Goal: Task Accomplishment & Management: Manage account settings

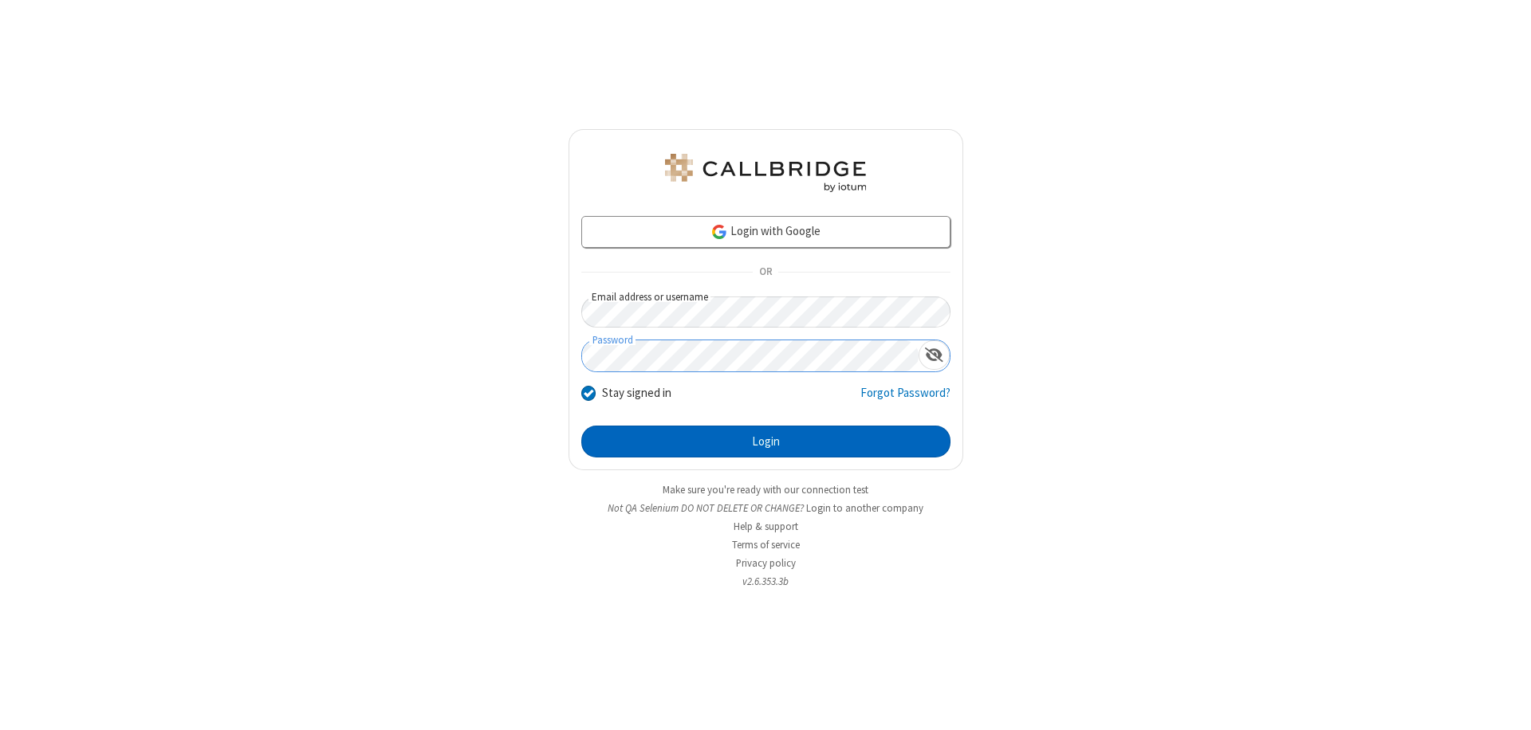
click at [765, 442] on button "Login" at bounding box center [765, 442] width 369 height 32
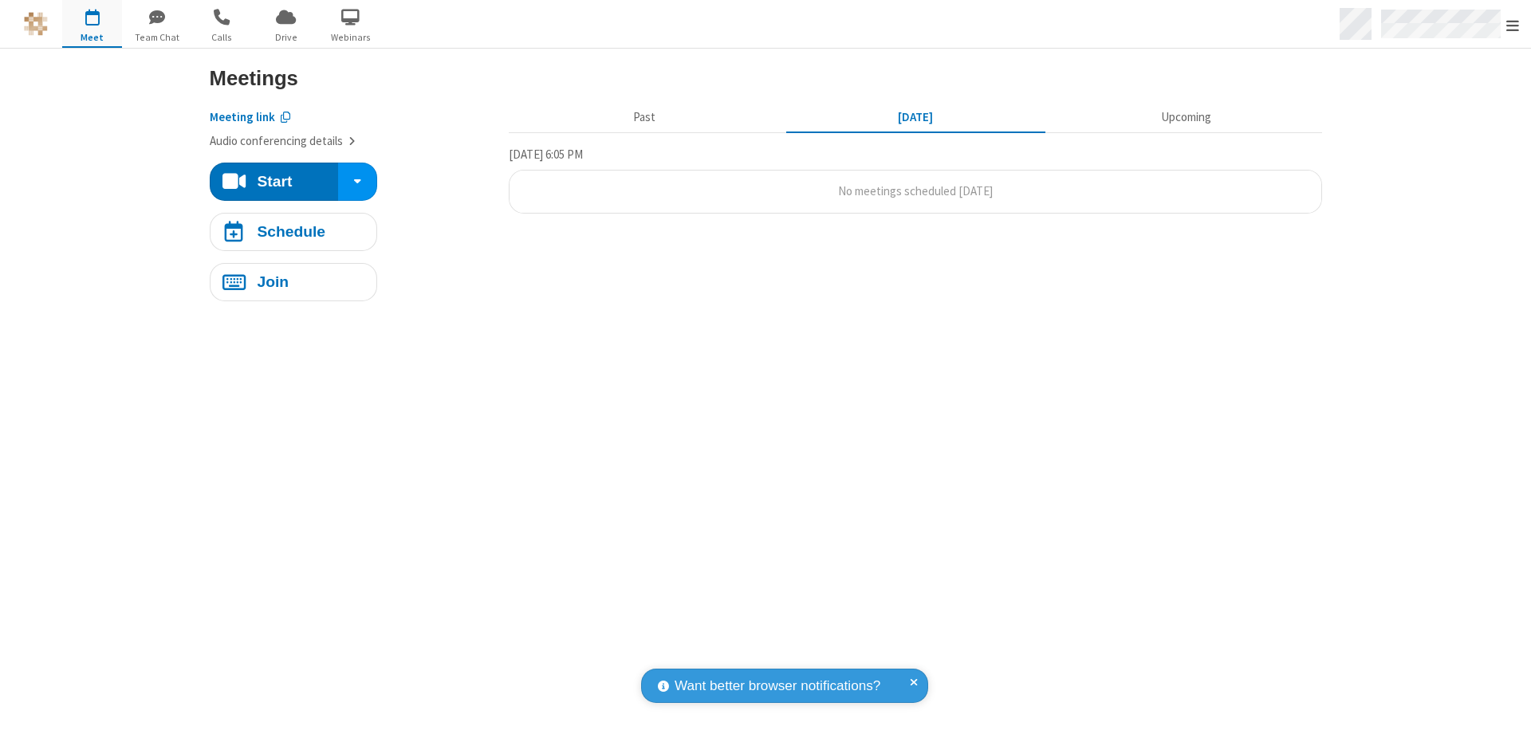
click at [1513, 25] on span "Open menu" at bounding box center [1512, 26] width 13 height 16
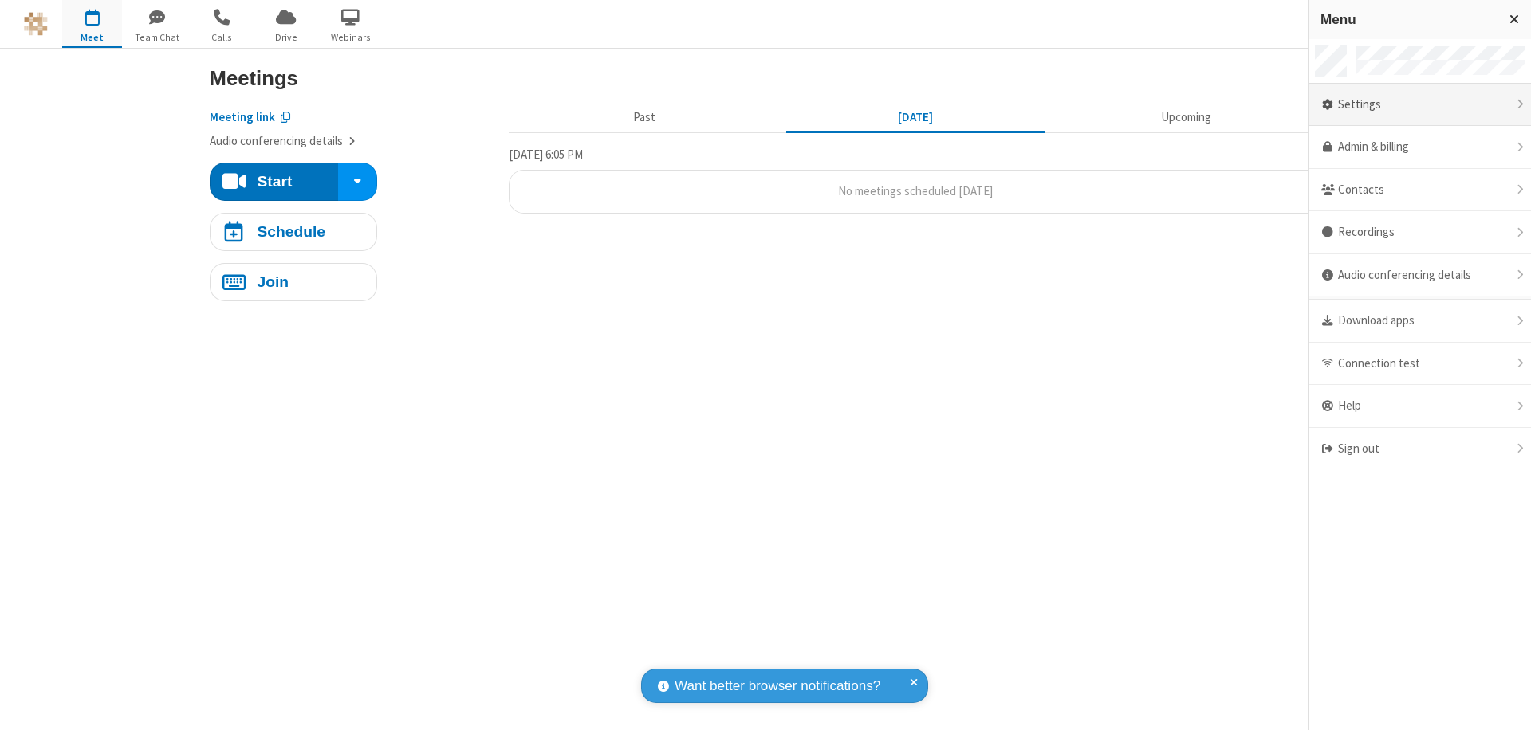
click at [1419, 104] on div "Settings" at bounding box center [1419, 105] width 222 height 43
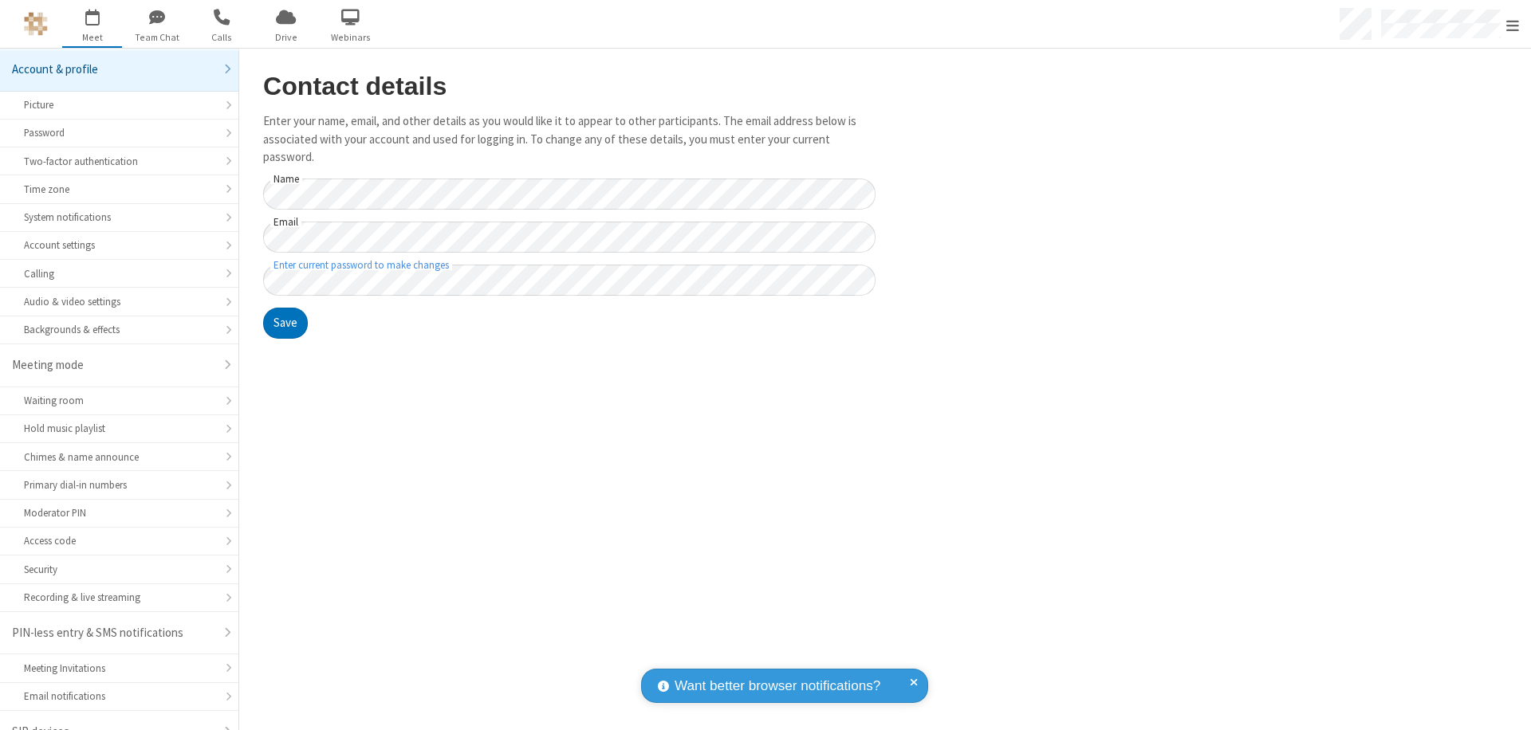
scroll to position [22, 0]
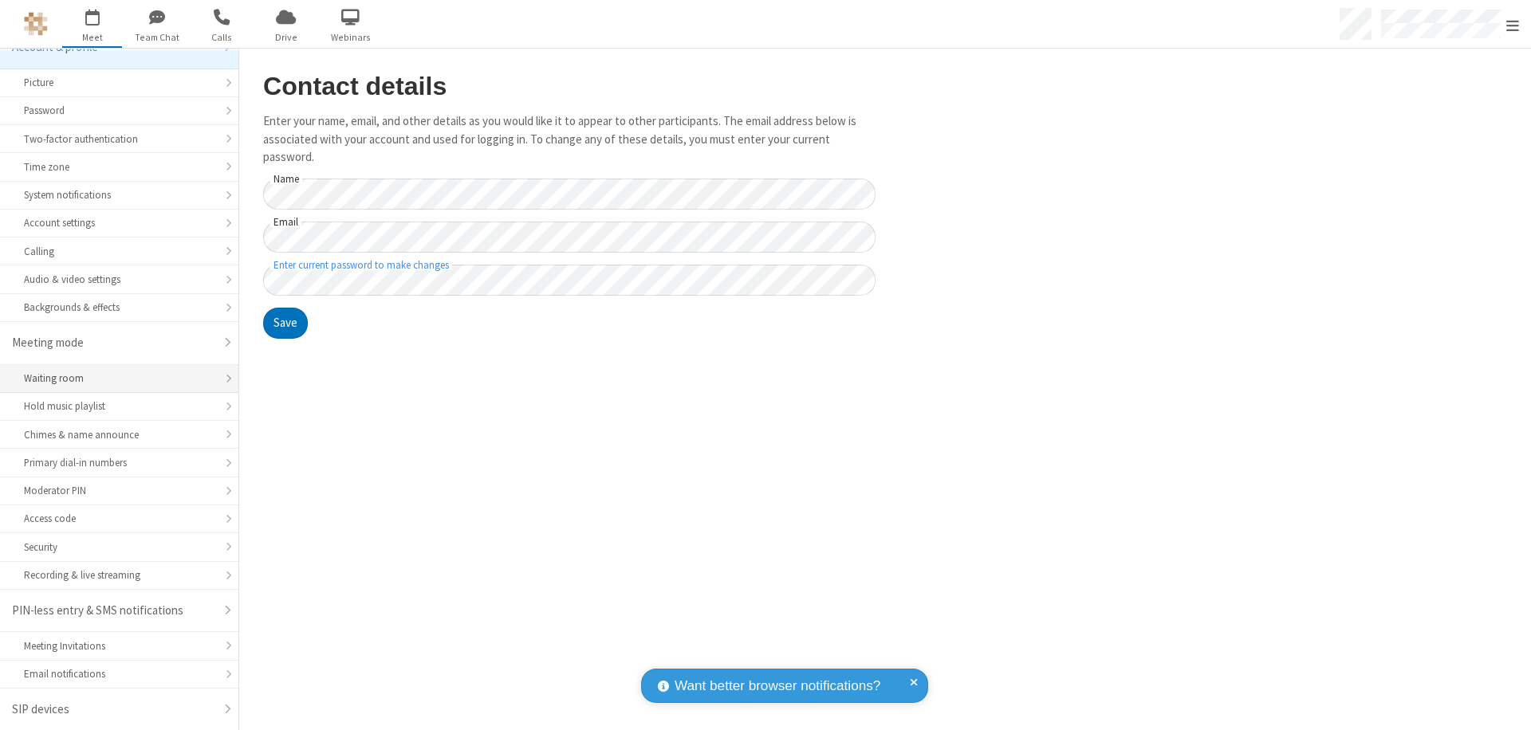
click at [113, 379] on div "Waiting room" at bounding box center [119, 378] width 191 height 15
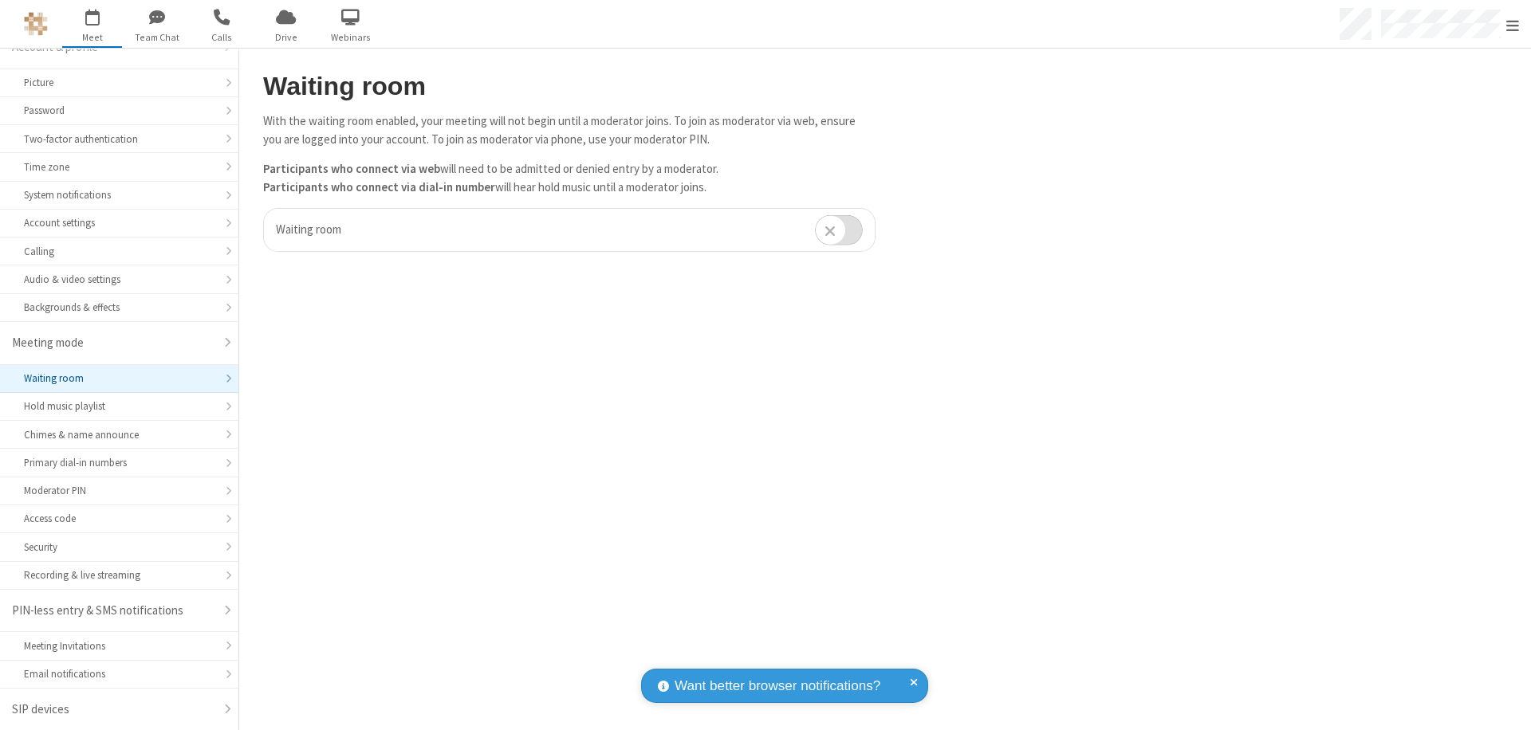
click at [839, 230] on input "checkbox" at bounding box center [839, 229] width 48 height 31
checkbox input "true"
click at [1513, 24] on span "Open menu" at bounding box center [1512, 26] width 13 height 16
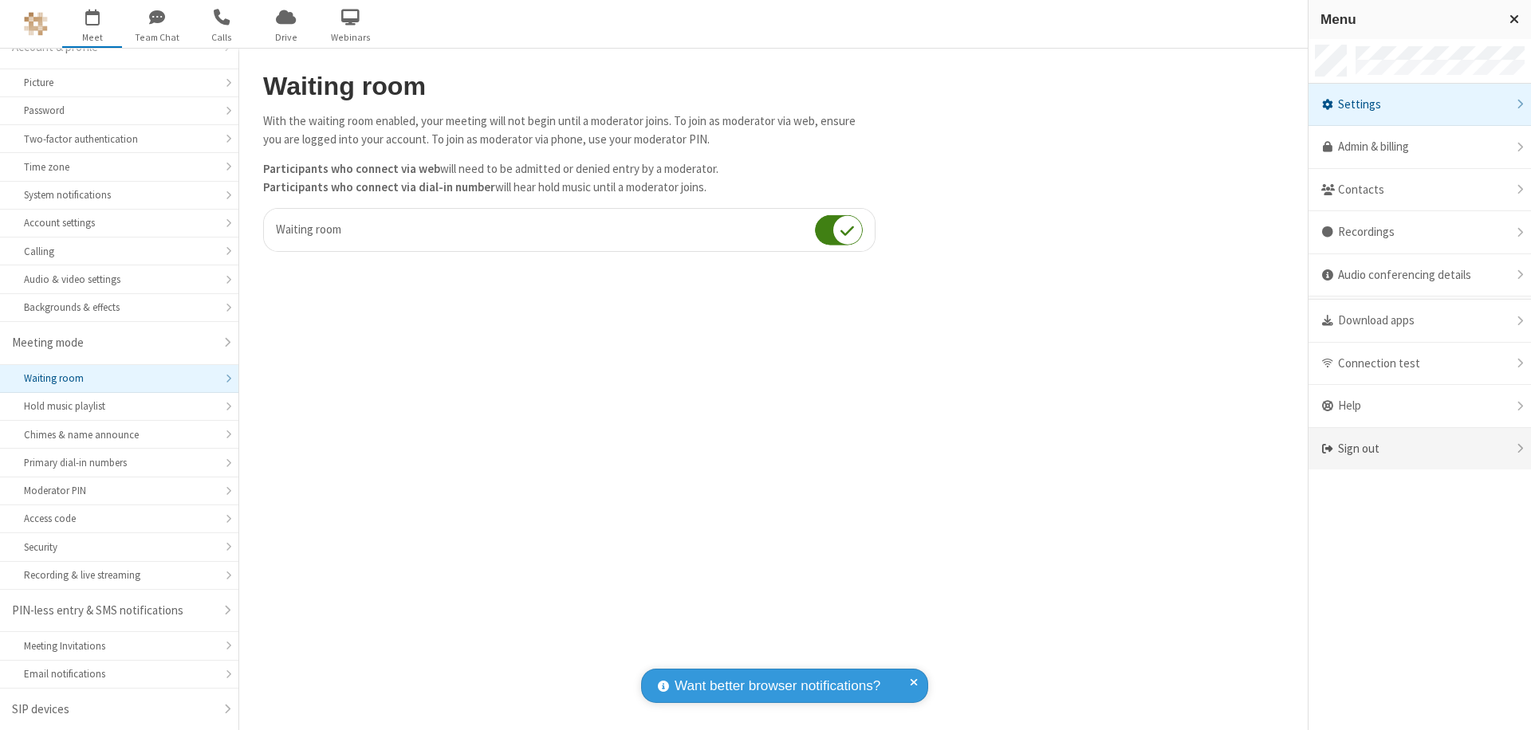
click at [1419, 449] on div "Sign out" at bounding box center [1419, 449] width 222 height 42
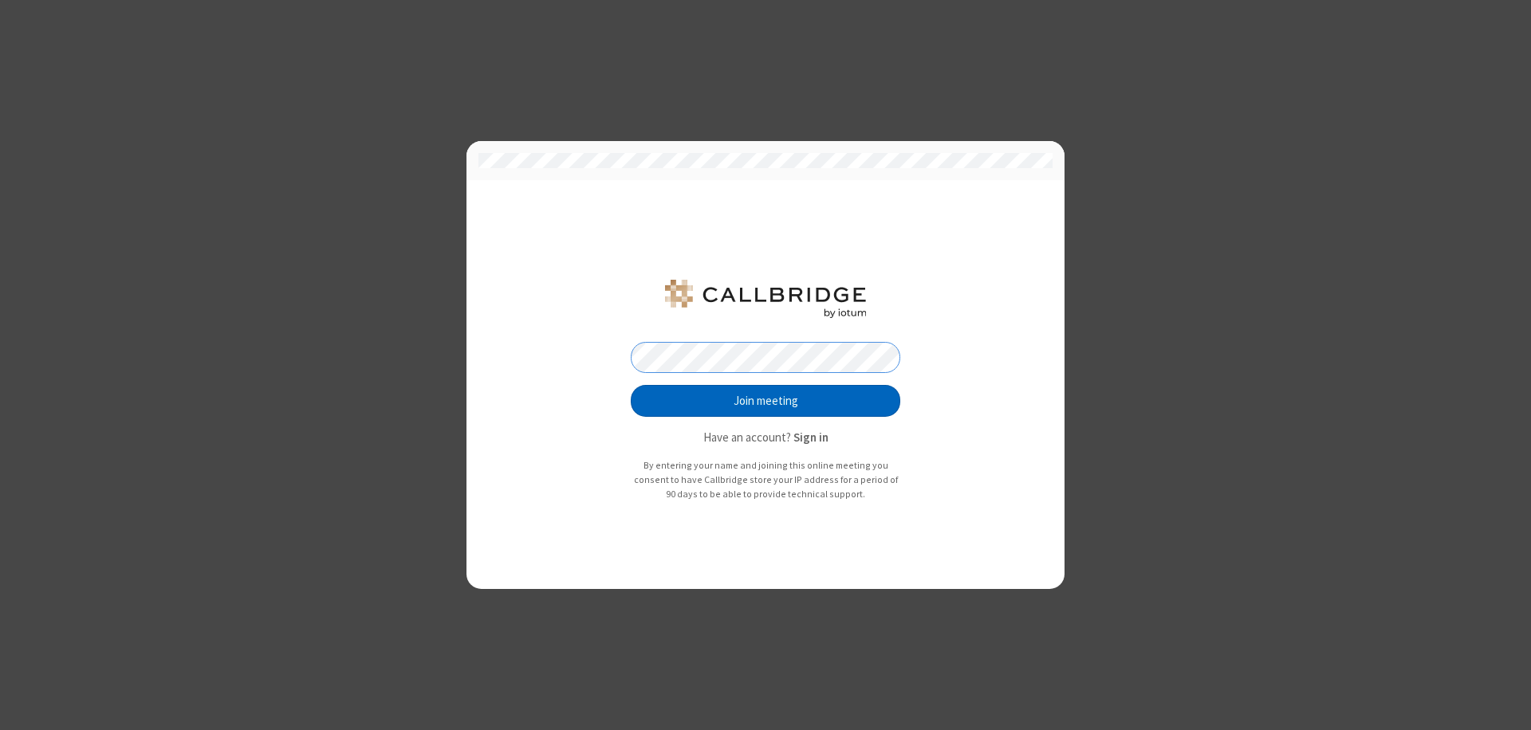
click at [765, 401] on button "Join meeting" at bounding box center [765, 401] width 269 height 32
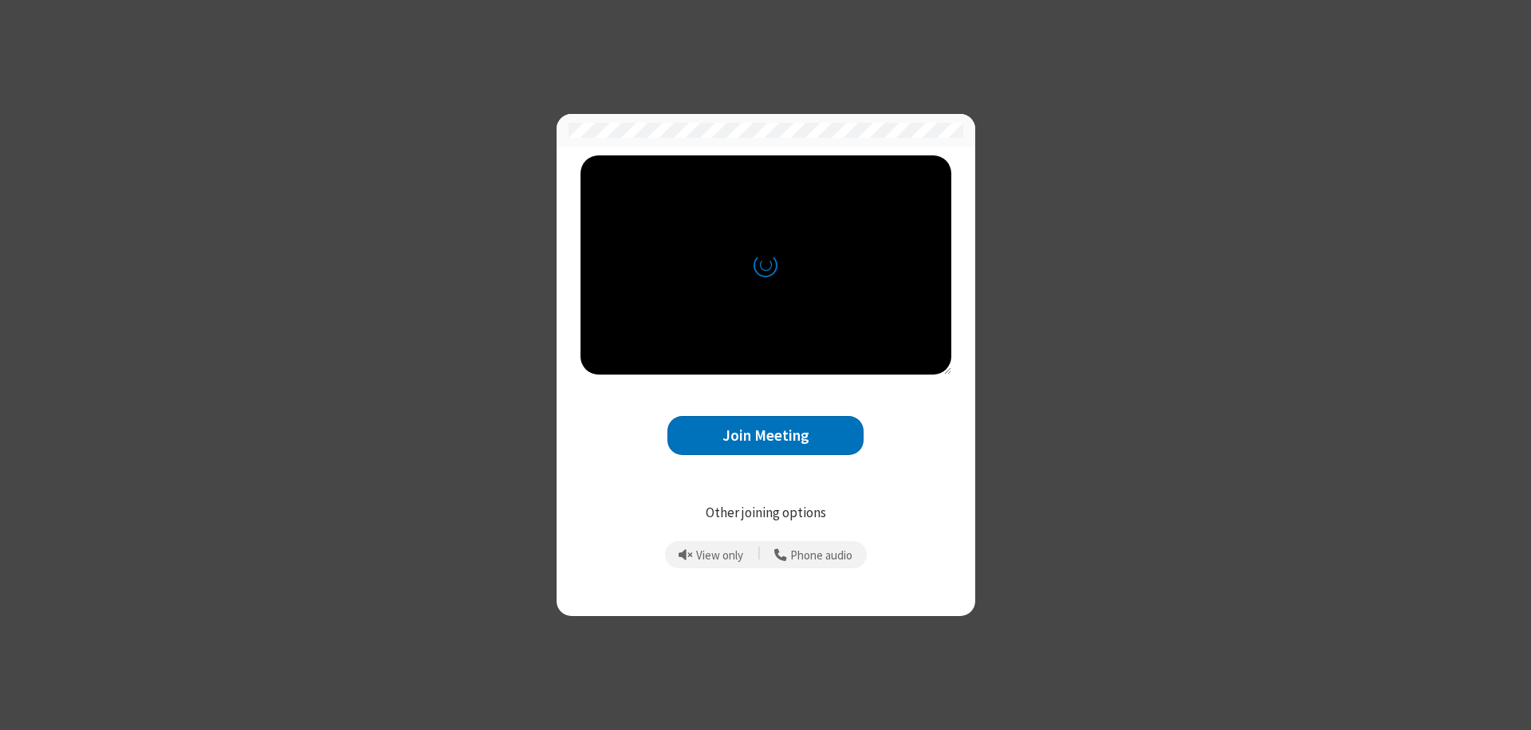
click at [765, 435] on button "Join Meeting" at bounding box center [765, 435] width 196 height 39
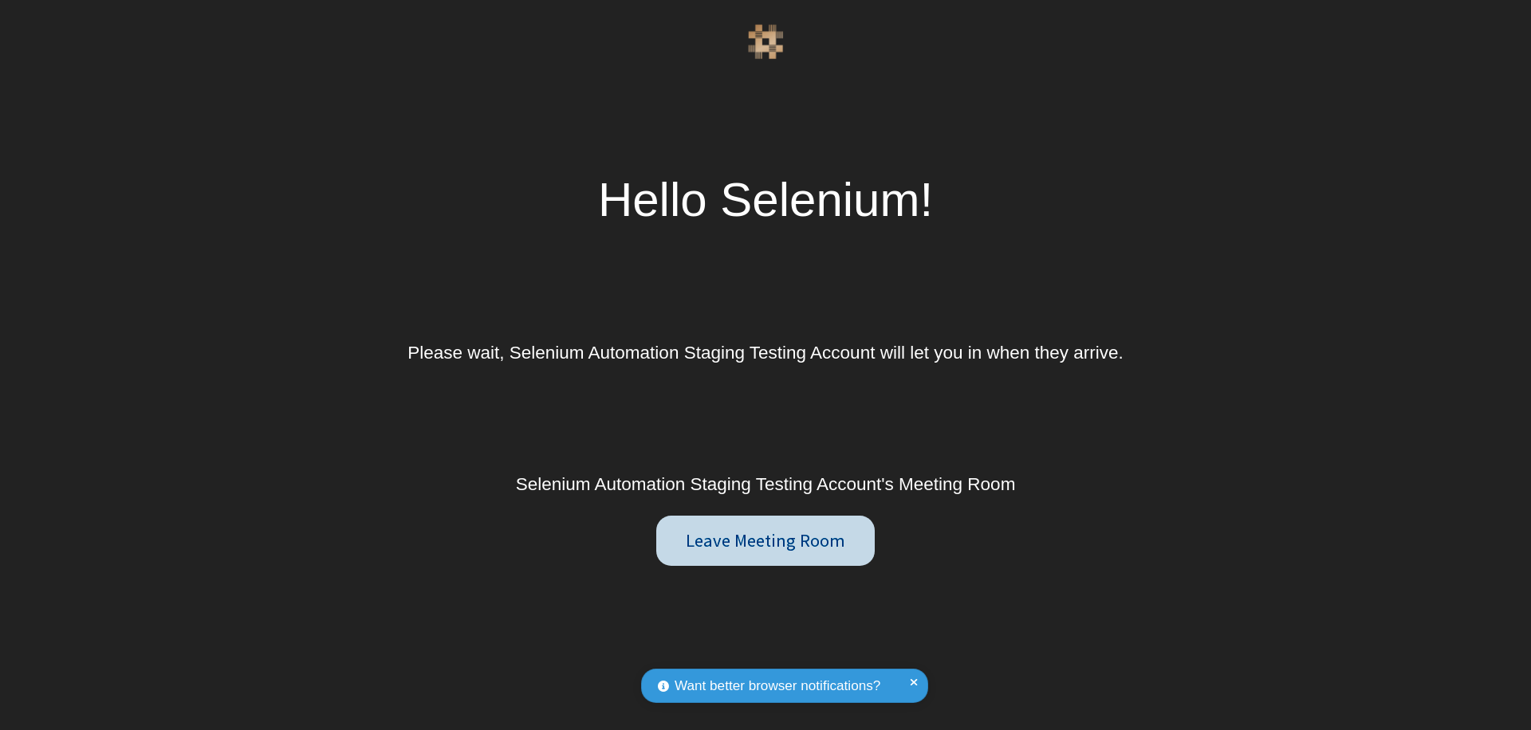
click at [765, 541] on button "Leave Meeting Room" at bounding box center [765, 541] width 218 height 51
